Goal: Task Accomplishment & Management: Use online tool/utility

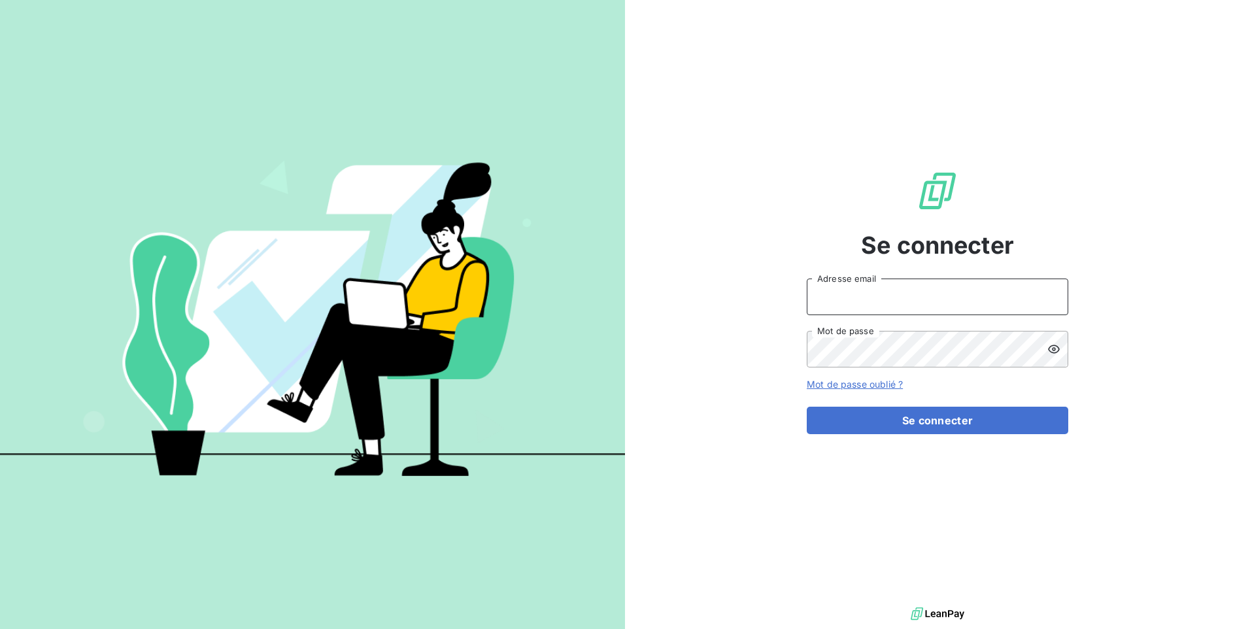
click at [850, 286] on input "Adresse email" at bounding box center [938, 297] width 262 height 37
click at [860, 300] on input "[EMAIL_ADDRESS][DOMAIN_NAME]" at bounding box center [938, 297] width 262 height 37
type input "[EMAIL_ADDRESS][DOMAIN_NAME]"
click at [807, 407] on button "Se connecter" at bounding box center [938, 420] width 262 height 27
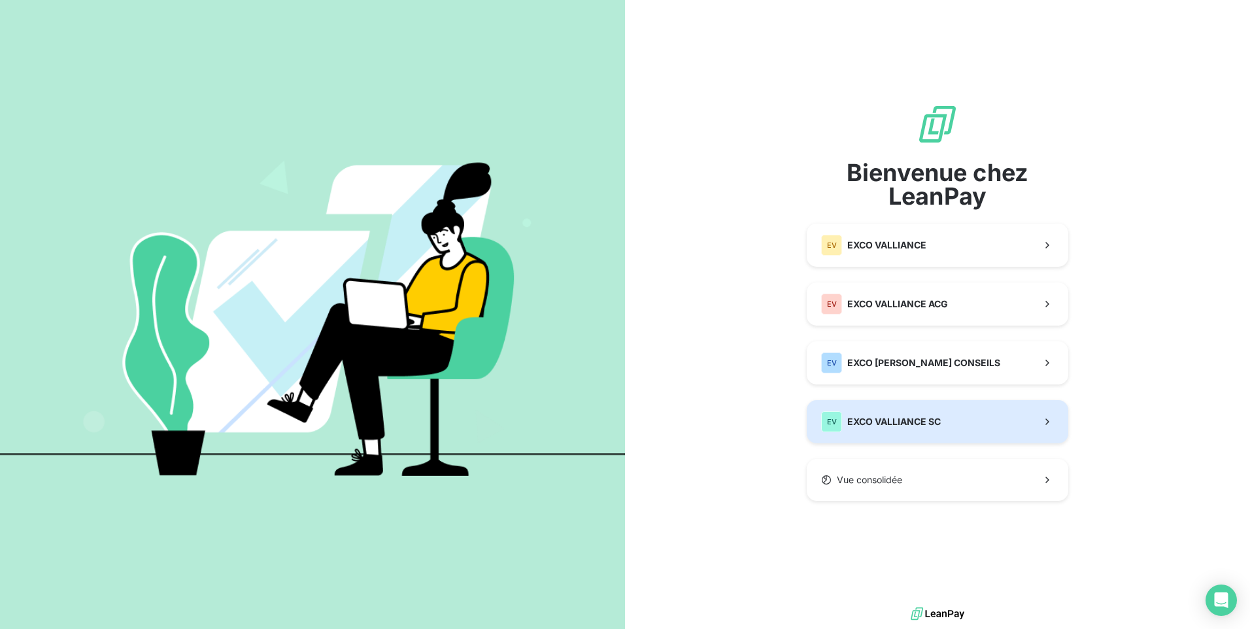
click at [915, 427] on span "EXCO VALLIANCE SC" at bounding box center [895, 421] width 94 height 13
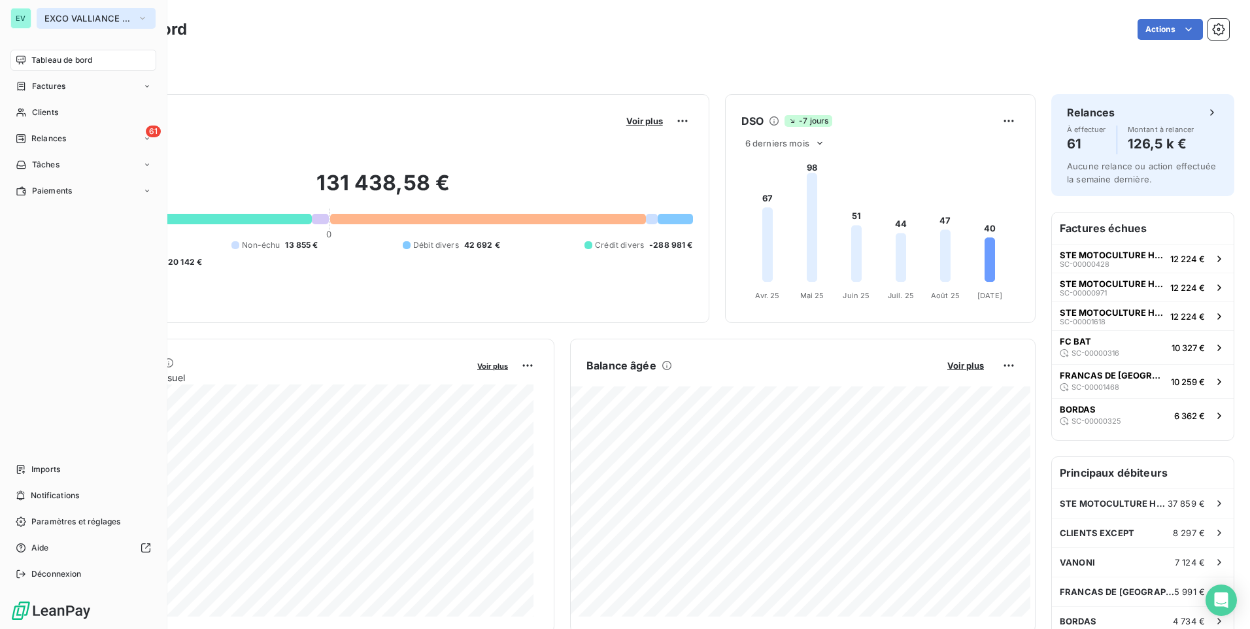
click at [63, 22] on span "EXCO VALLIANCE SC" at bounding box center [88, 18] width 88 height 10
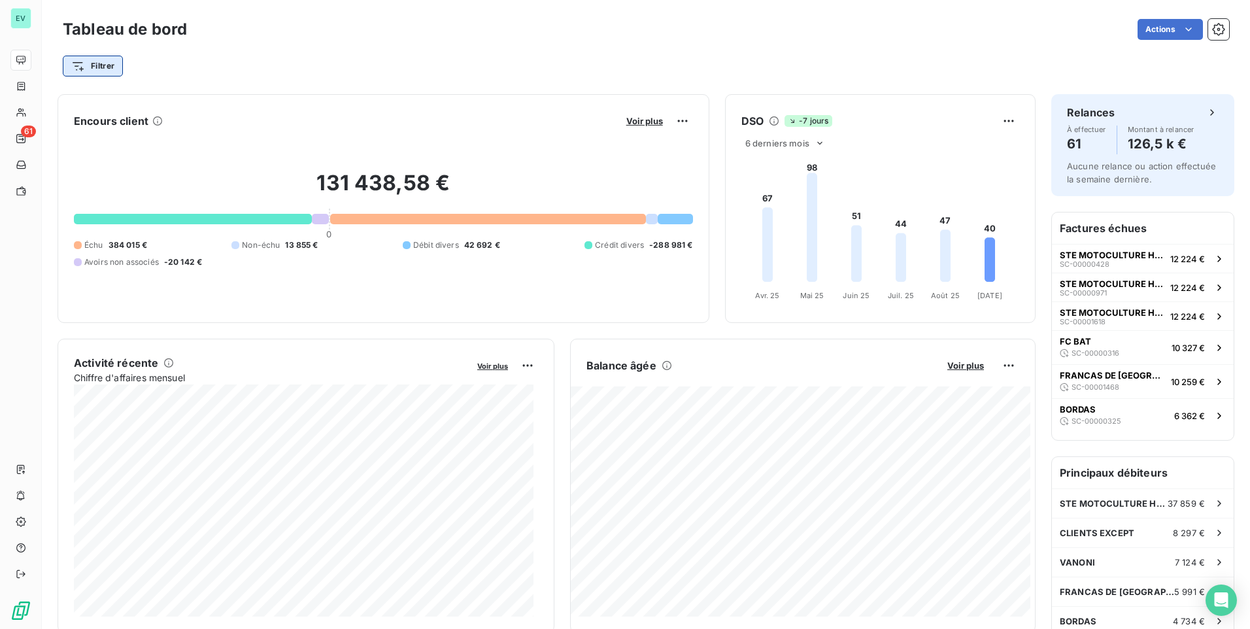
click at [114, 67] on html "EV 61 Tableau de bord Actions Filtrer Encours client Voir plus 131 438,58 € 0 É…" at bounding box center [625, 314] width 1250 height 629
click at [109, 99] on input "Rechercher et sélectionner" at bounding box center [158, 101] width 165 height 27
click at [103, 103] on input "c" at bounding box center [158, 101] width 165 height 27
type input "c716"
click at [109, 69] on html "EV 61 Tableau de bord Actions Filtrer Encours client Voir plus 131 438,58 € 0 É…" at bounding box center [625, 314] width 1250 height 629
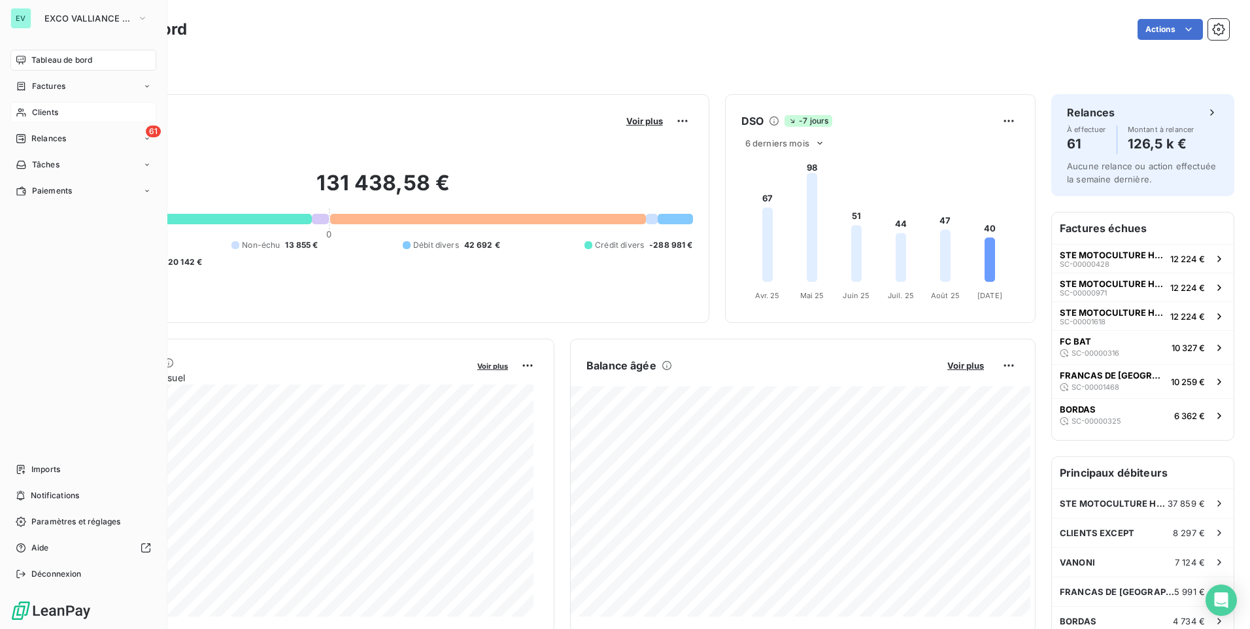
click at [43, 106] on div "Clients" at bounding box center [83, 112] width 146 height 21
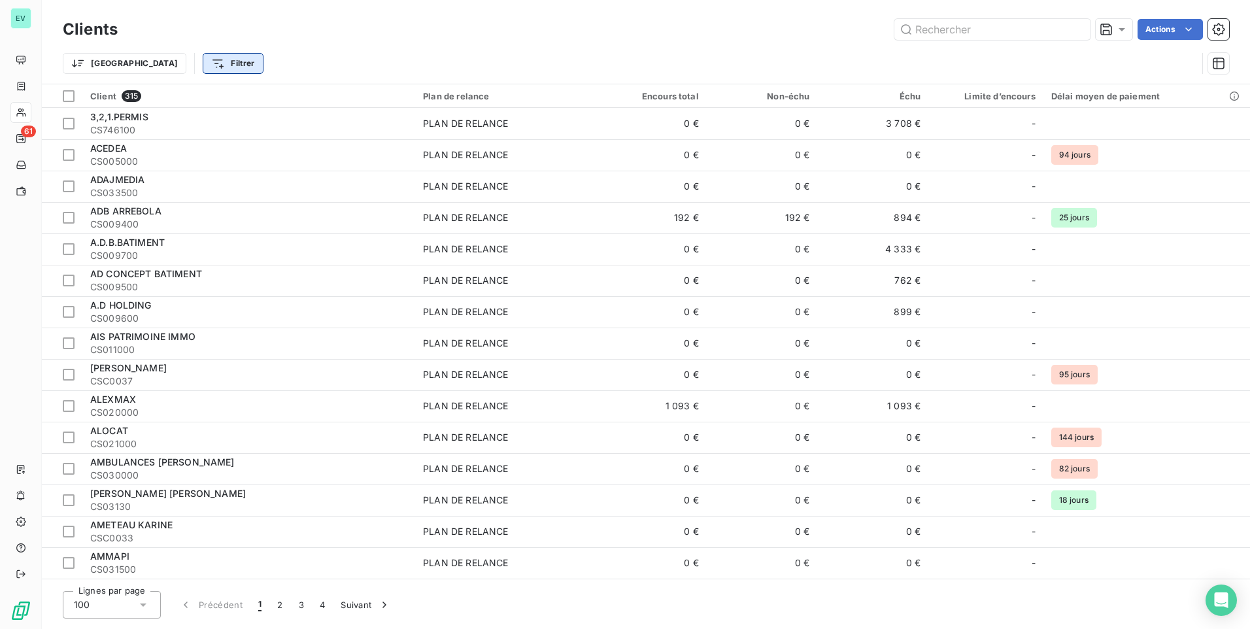
click at [163, 65] on html "EV 61 Clients Actions Trier Filtrer Client 315 Plan de relance Encours total No…" at bounding box center [625, 314] width 1250 height 629
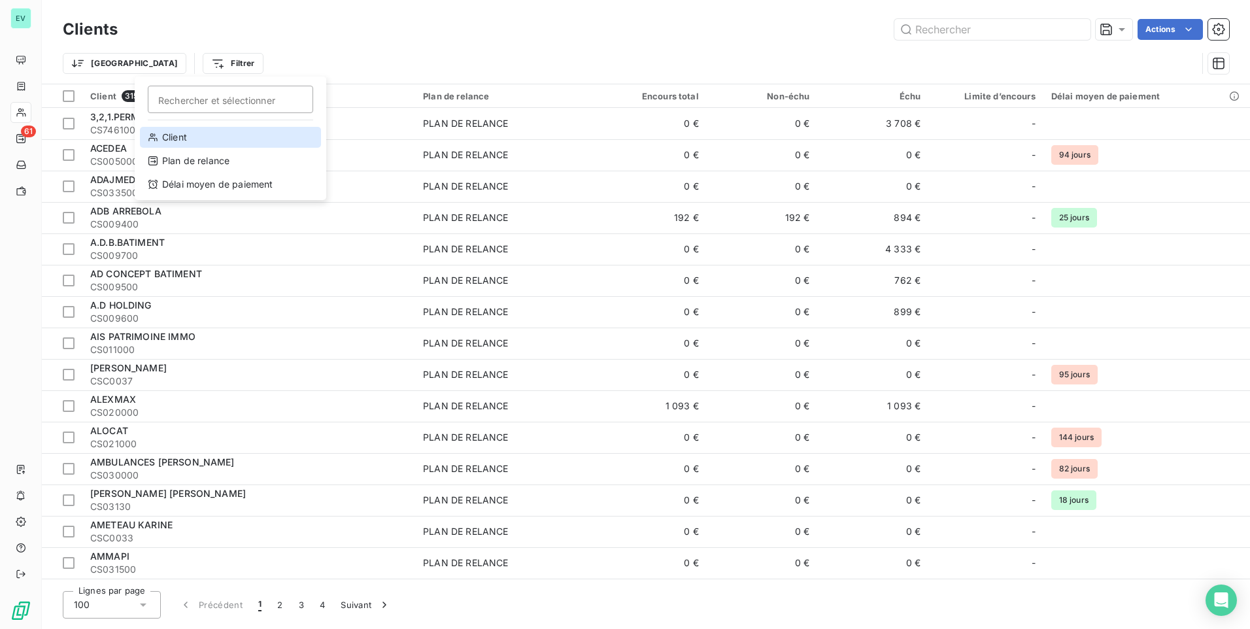
click at [165, 140] on div "Client" at bounding box center [230, 137] width 181 height 21
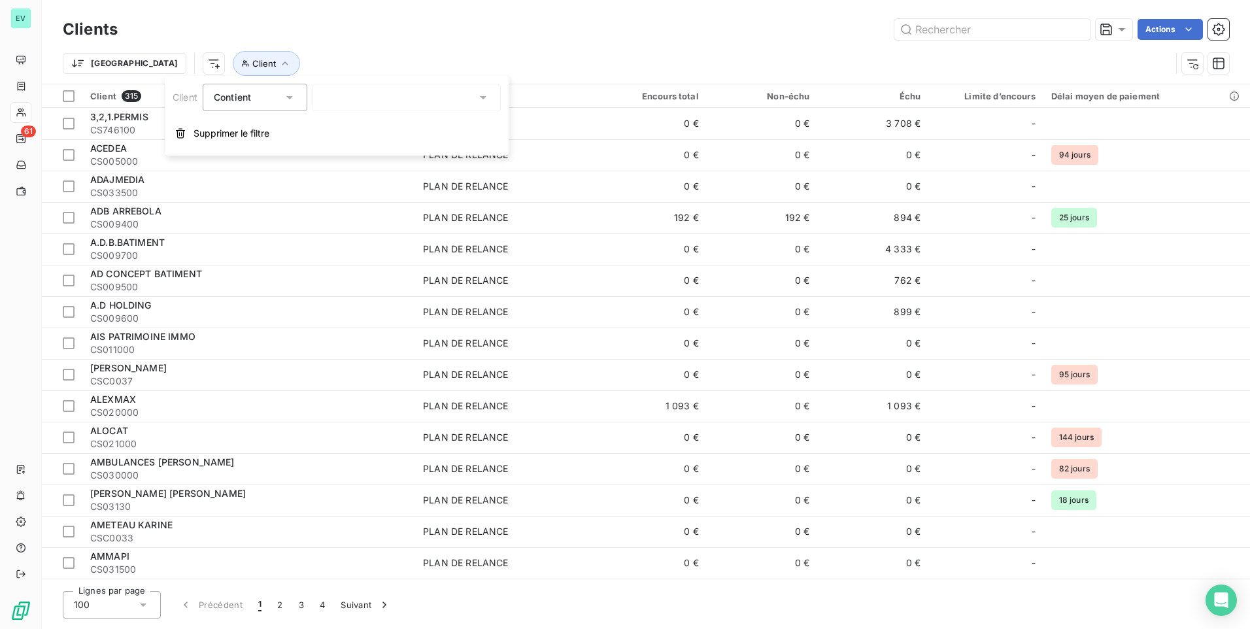
click at [408, 96] on div at bounding box center [407, 97] width 188 height 27
type input "cs716"
click at [413, 152] on li "SCI 2MV - CS716_00" at bounding box center [407, 148] width 188 height 23
click at [710, 84] on div "Client 315 Plan de relance Encours total Non-échu Échu Limite d’encours Délai m…" at bounding box center [646, 332] width 1209 height 497
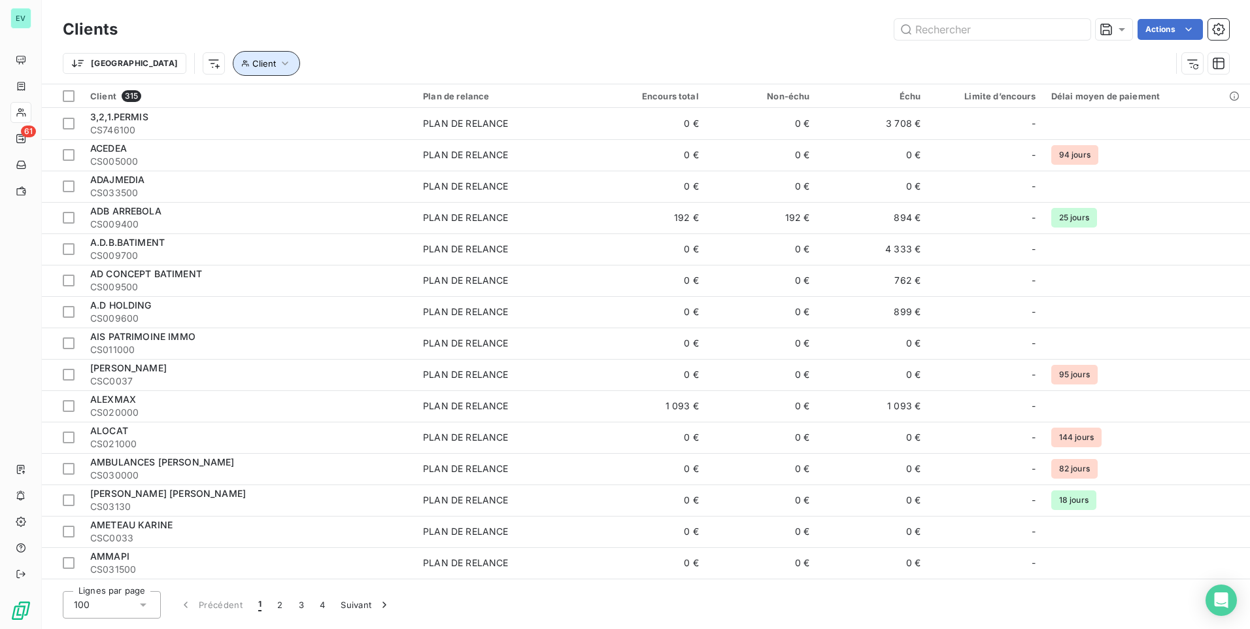
click at [279, 69] on icon "button" at bounding box center [285, 63] width 13 height 13
click at [368, 97] on div at bounding box center [407, 97] width 188 height 27
type input "cs716"
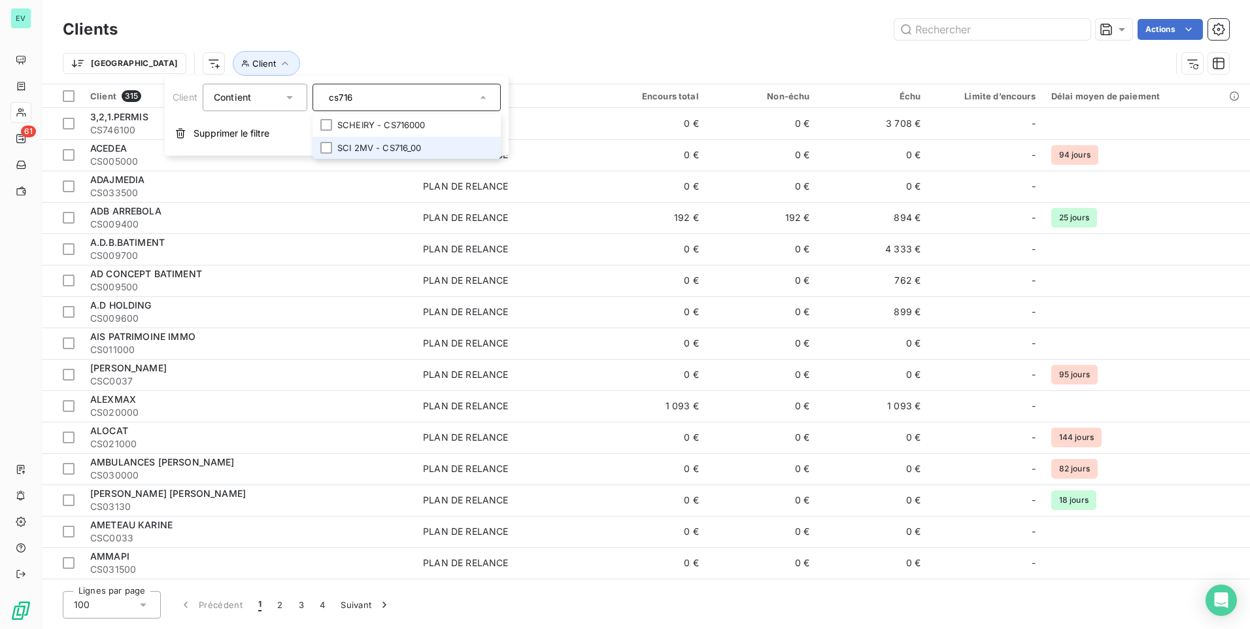
click at [366, 150] on li "SCI 2MV - CS716_00" at bounding box center [407, 148] width 188 height 23
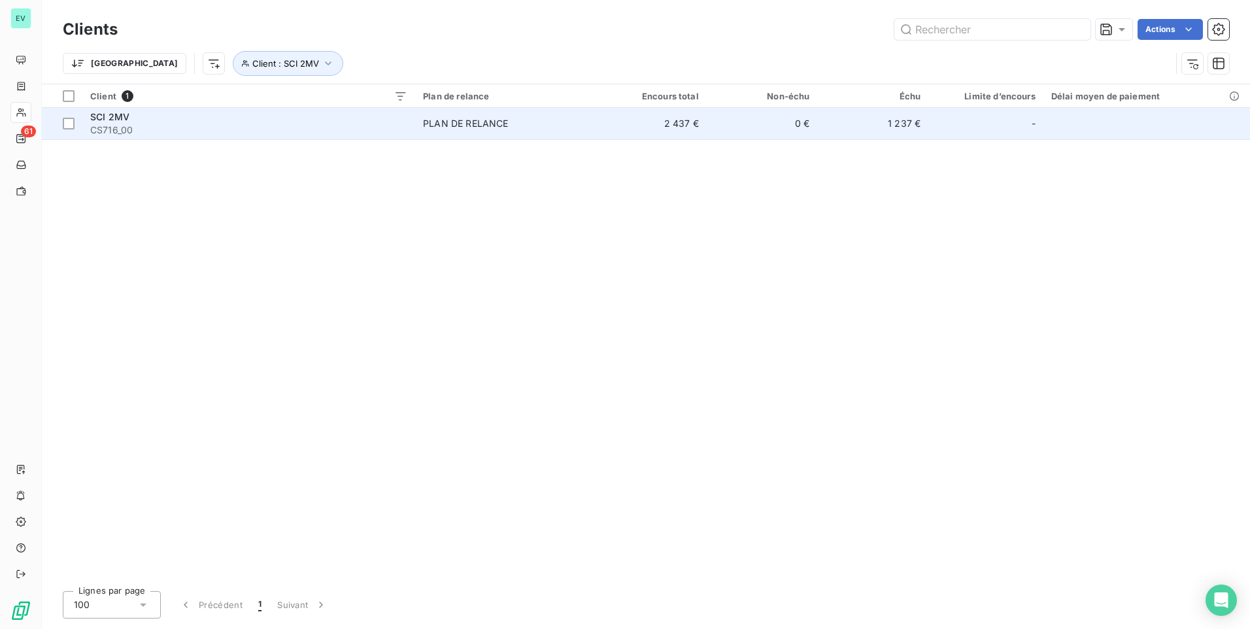
click at [120, 124] on span "CS716_00" at bounding box center [248, 130] width 317 height 13
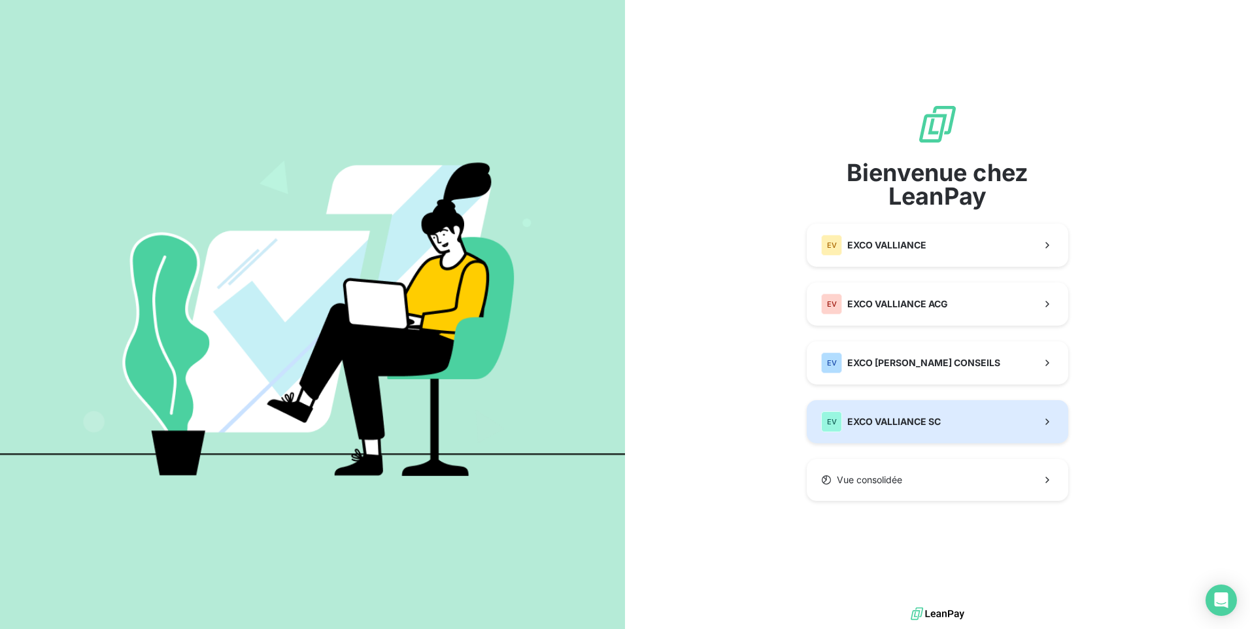
click at [906, 417] on span "EXCO VALLIANCE SC" at bounding box center [895, 421] width 94 height 13
